Goal: Find specific page/section: Find specific page/section

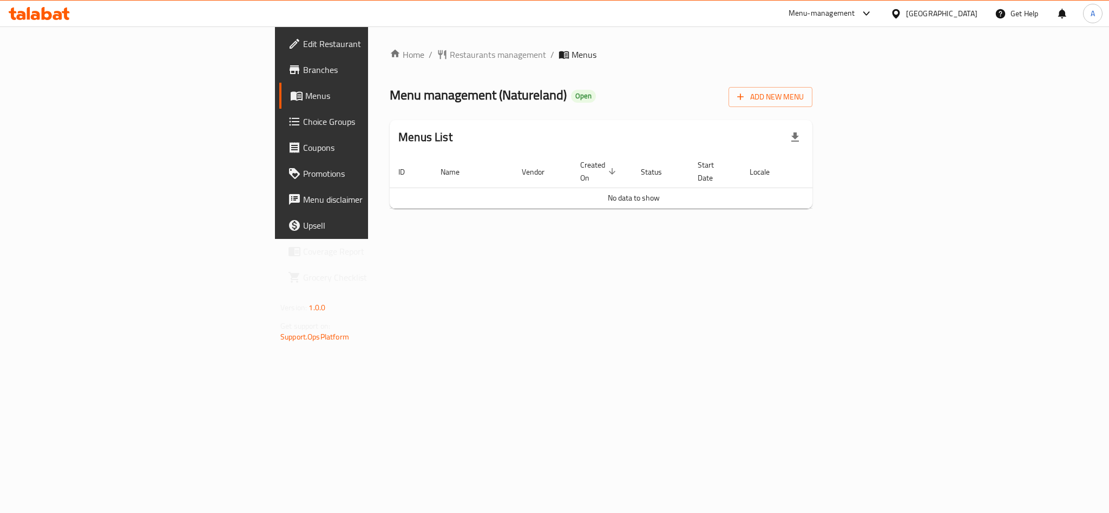
click at [390, 94] on span "Menu management ( Natureland )" at bounding box center [478, 95] width 177 height 24
copy span "Natureland"
click at [450, 49] on span "Restaurants management" at bounding box center [498, 54] width 96 height 13
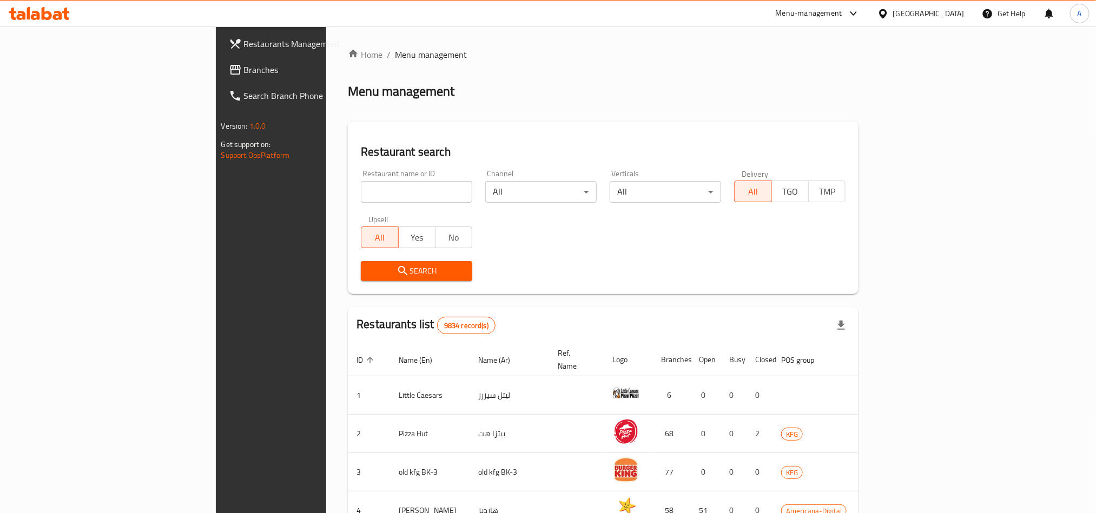
click at [304, 189] on div at bounding box center [548, 256] width 1096 height 513
click at [361, 189] on input "search" at bounding box center [416, 192] width 111 height 22
paste input "26569"
type input "26569"
click button "Search" at bounding box center [416, 271] width 111 height 20
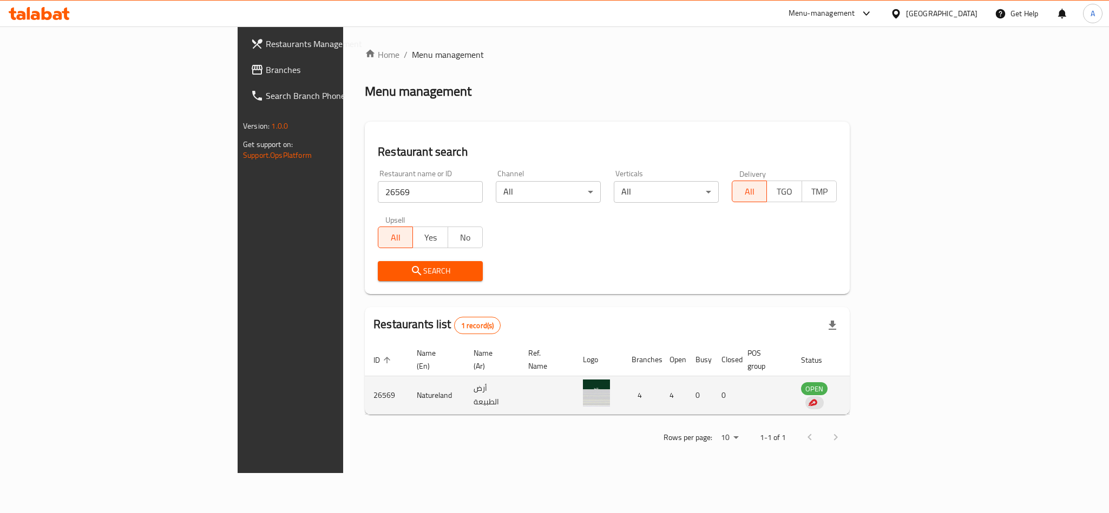
click at [408, 383] on td "Natureland" at bounding box center [436, 396] width 57 height 38
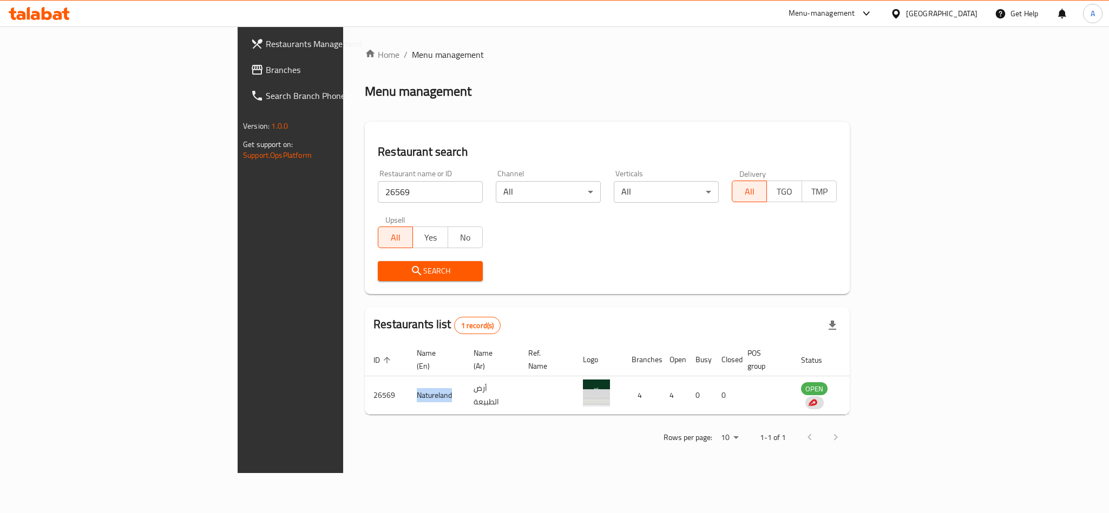
copy td "Natureland"
click at [378, 195] on input "26569" at bounding box center [430, 192] width 105 height 22
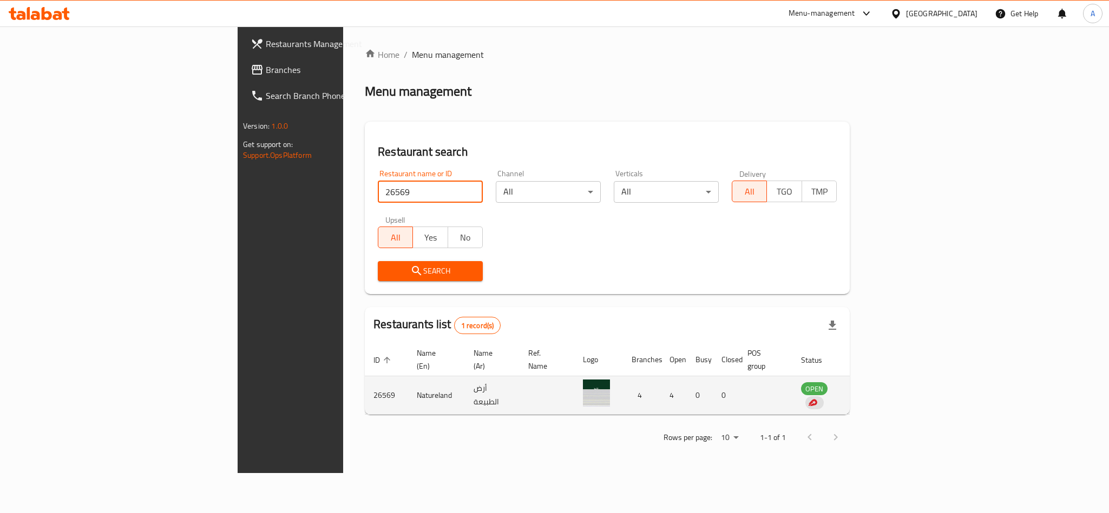
click at [408, 383] on td "Natureland" at bounding box center [436, 396] width 57 height 38
click at [365, 381] on td "26569" at bounding box center [386, 396] width 43 height 38
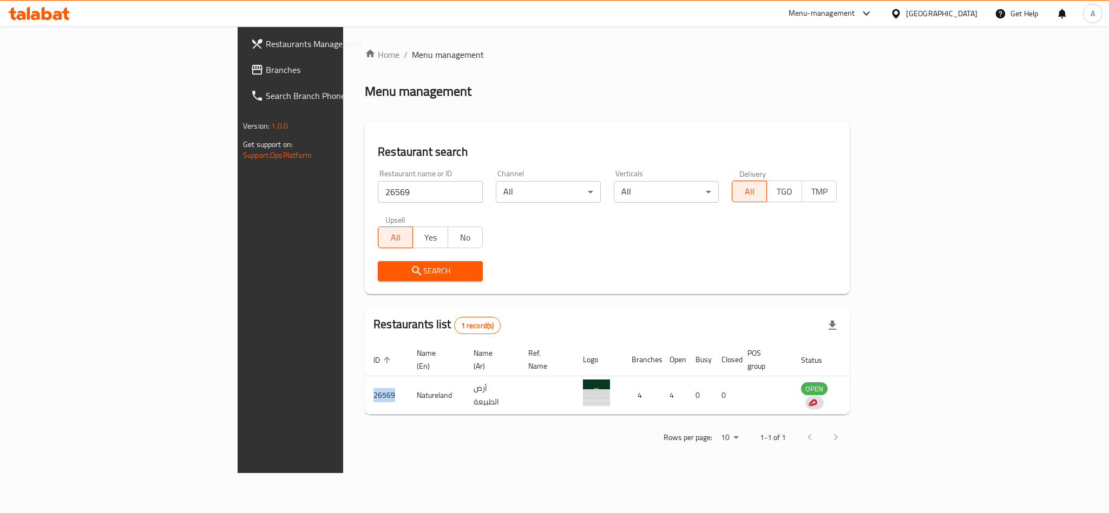
copy td "26569"
click at [373, 404] on div "Home / Menu management Menu management Restaurant search Restaurant name or ID …" at bounding box center [607, 250] width 485 height 404
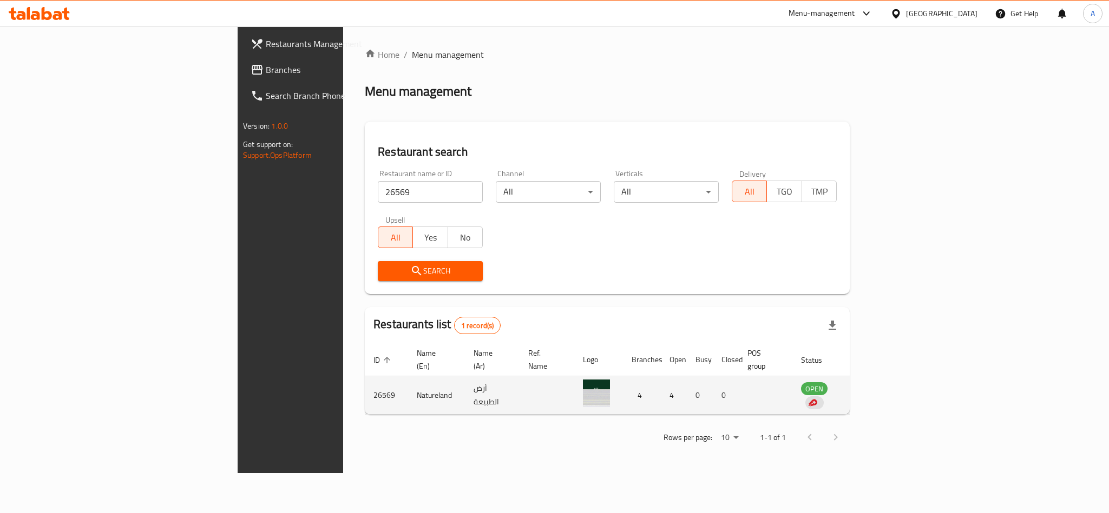
click at [408, 384] on td "Natureland" at bounding box center [436, 396] width 57 height 38
copy td "Natureland"
click at [408, 380] on td "Natureland" at bounding box center [436, 396] width 57 height 38
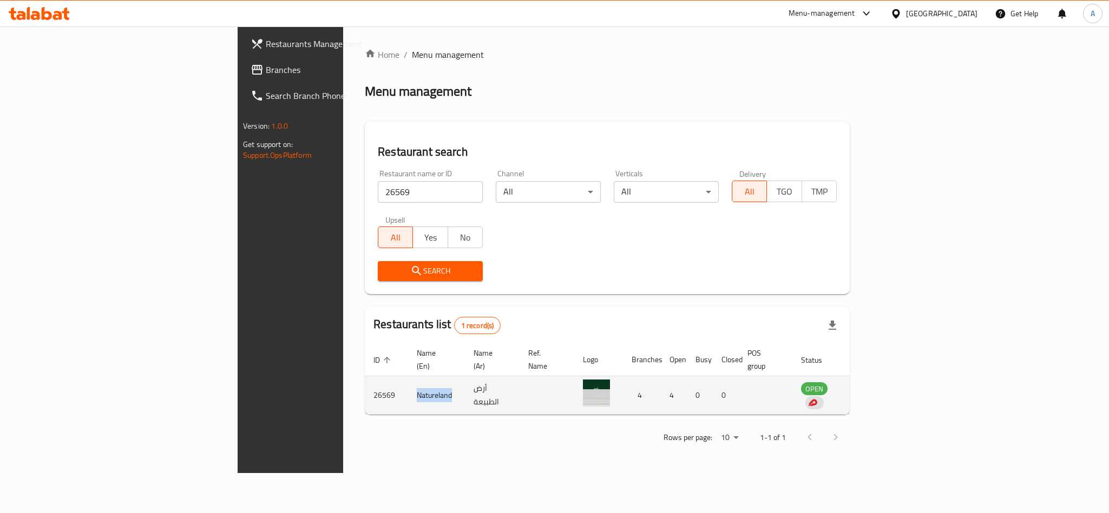
click at [408, 380] on td "Natureland" at bounding box center [436, 396] width 57 height 38
